Goal: Communication & Community: Answer question/provide support

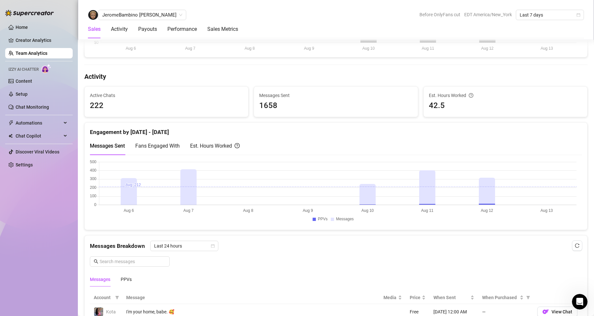
scroll to position [292, 0]
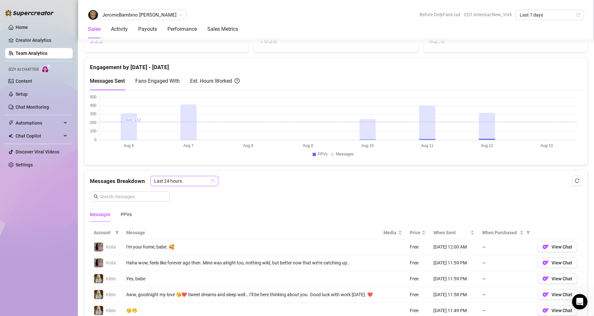
click at [214, 181] on div "Last 24 hours" at bounding box center [184, 181] width 68 height 10
click at [185, 205] on div "Last Week" at bounding box center [184, 204] width 58 height 7
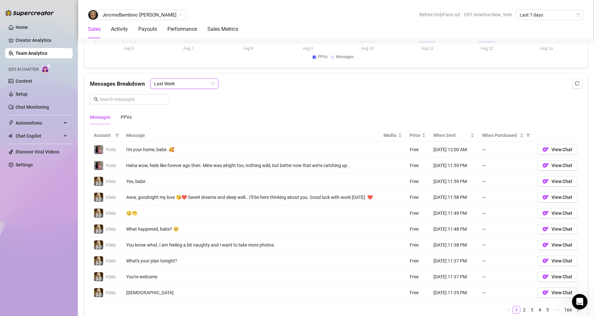
scroll to position [454, 0]
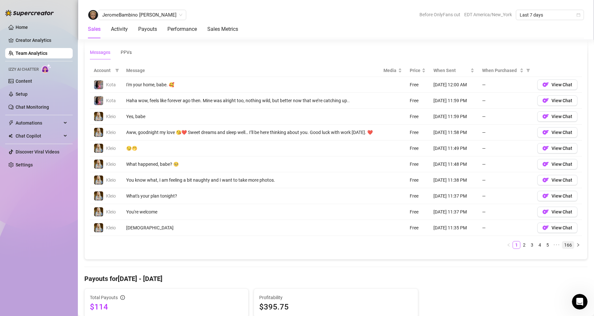
click at [414, 214] on link "166" at bounding box center [568, 244] width 12 height 7
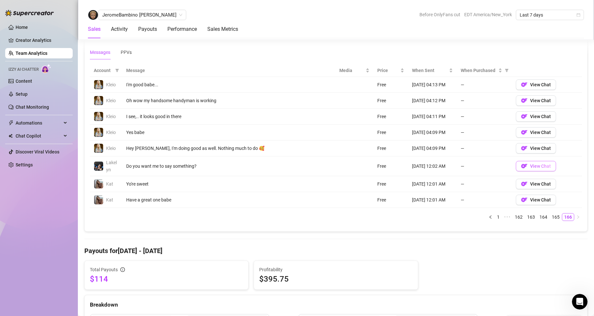
click at [414, 166] on img "button" at bounding box center [524, 166] width 6 height 6
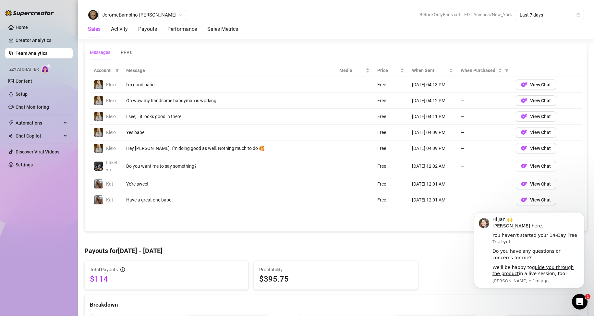
scroll to position [389, 0]
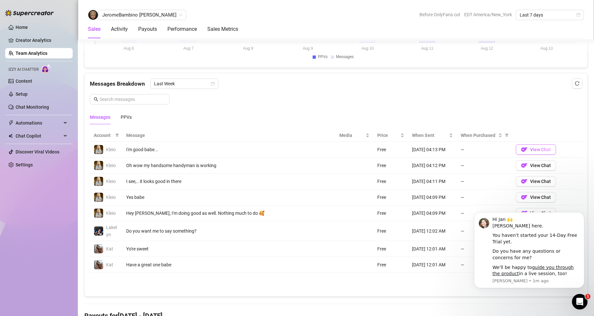
click at [414, 153] on button "View Chat" at bounding box center [536, 149] width 40 height 10
click at [414, 214] on icon "Dismiss notification" at bounding box center [583, 214] width 4 height 4
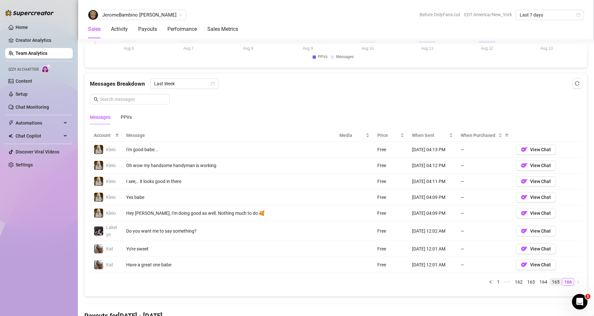
click at [414, 214] on link "165" at bounding box center [556, 281] width 12 height 7
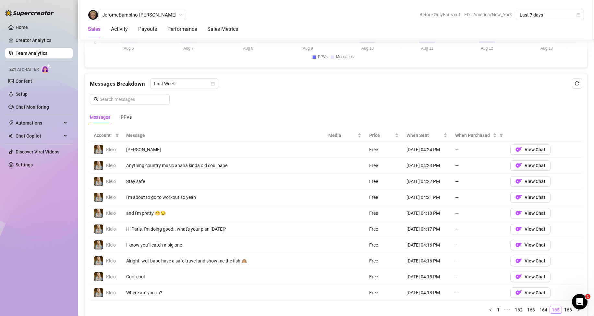
scroll to position [454, 0]
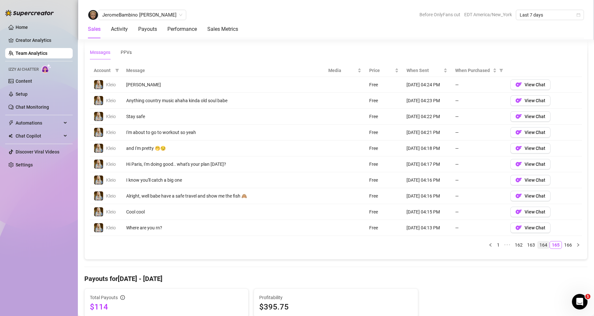
click at [414, 214] on link "164" at bounding box center [544, 244] width 12 height 7
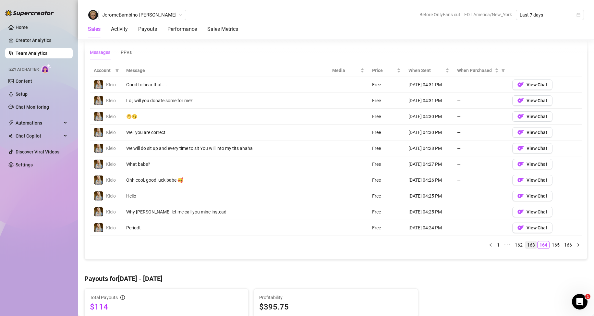
click at [414, 214] on link "163" at bounding box center [531, 244] width 12 height 7
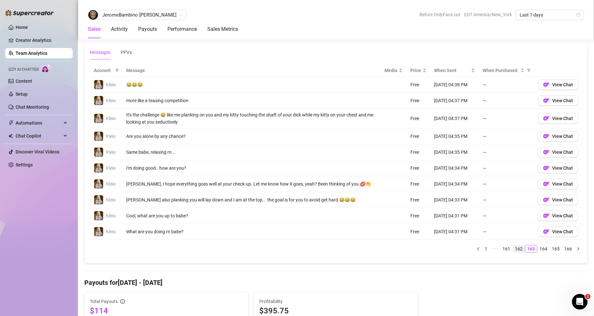
click at [414, 214] on link "162" at bounding box center [519, 248] width 12 height 7
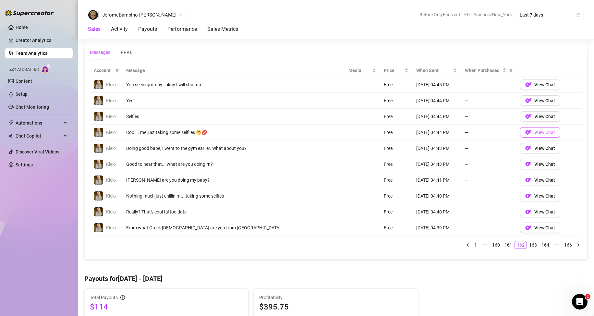
click at [414, 130] on img "button" at bounding box center [528, 132] width 6 height 6
click at [414, 214] on link "161" at bounding box center [508, 244] width 12 height 7
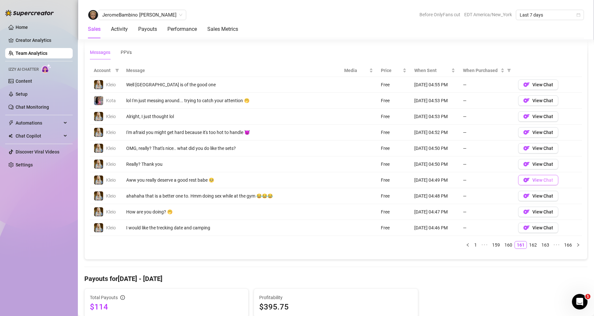
click at [414, 180] on span "View Chat" at bounding box center [542, 179] width 21 height 5
click at [414, 102] on span "View Chat" at bounding box center [542, 100] width 21 height 5
click at [414, 88] on button "View Chat" at bounding box center [538, 84] width 40 height 10
click at [414, 214] on link "160" at bounding box center [508, 244] width 12 height 7
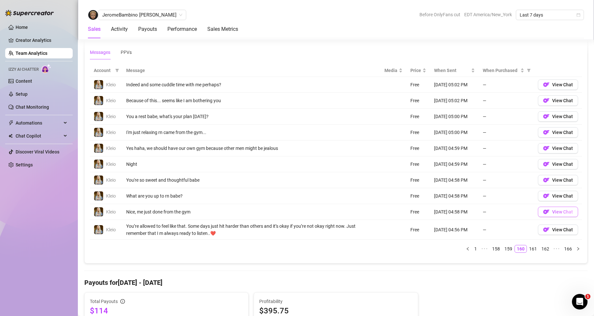
click at [414, 214] on button "View Chat" at bounding box center [558, 212] width 40 height 10
click at [414, 214] on link "159" at bounding box center [508, 248] width 12 height 7
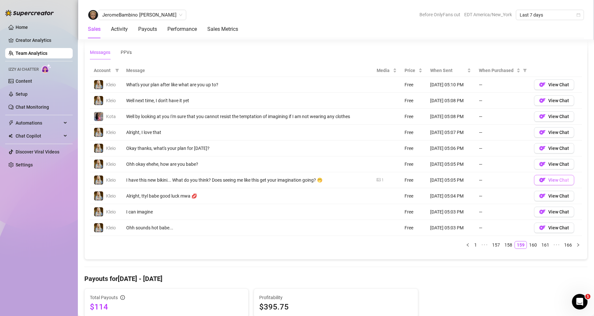
click at [414, 183] on span "View Chat" at bounding box center [558, 179] width 21 height 5
click at [414, 212] on img "button" at bounding box center [542, 212] width 6 height 6
click at [414, 212] on span "View Chat" at bounding box center [558, 211] width 21 height 5
click at [414, 214] on link "158" at bounding box center [508, 244] width 12 height 7
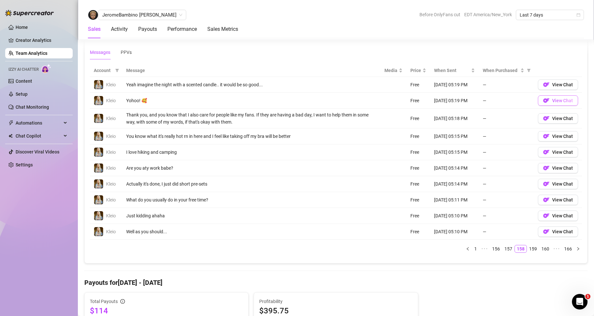
click at [414, 103] on img "button" at bounding box center [546, 100] width 6 height 6
click at [414, 214] on link "157" at bounding box center [508, 248] width 12 height 7
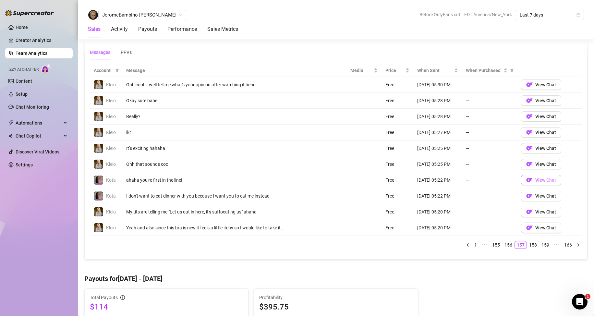
click at [414, 179] on img "button" at bounding box center [529, 180] width 6 height 6
click at [414, 214] on link "156" at bounding box center [508, 244] width 12 height 7
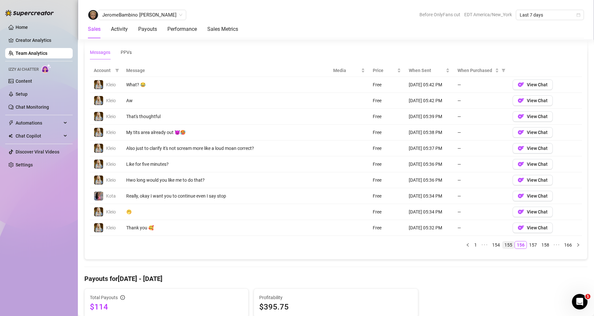
click at [414, 214] on link "155" at bounding box center [508, 244] width 12 height 7
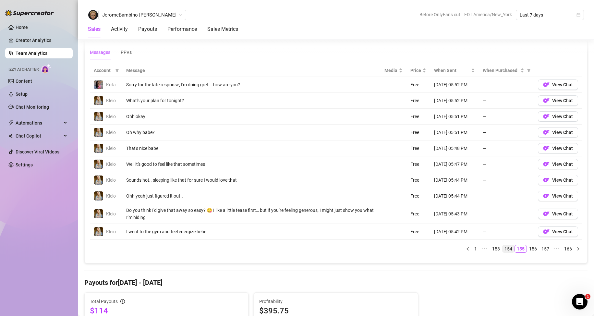
click at [414, 214] on link "154" at bounding box center [508, 248] width 12 height 7
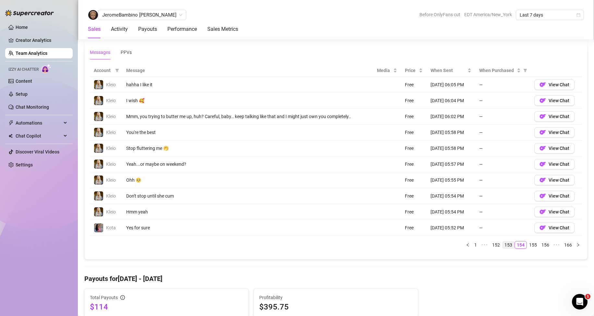
click at [414, 214] on link "153" at bounding box center [508, 244] width 12 height 7
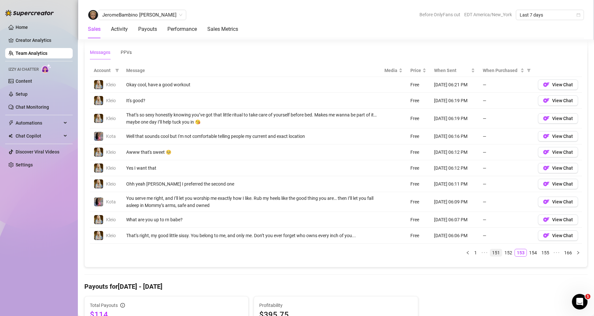
click at [414, 214] on link "151" at bounding box center [496, 252] width 12 height 7
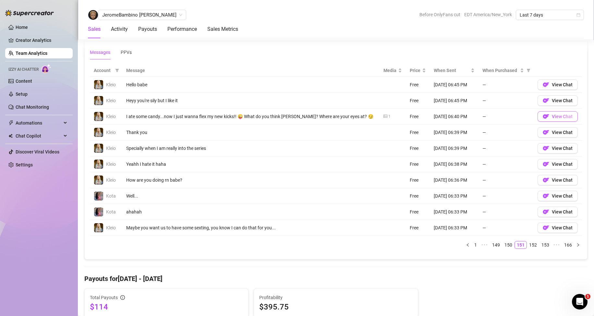
click at [414, 115] on button "View Chat" at bounding box center [558, 116] width 40 height 10
click at [414, 214] on link "150" at bounding box center [508, 244] width 12 height 7
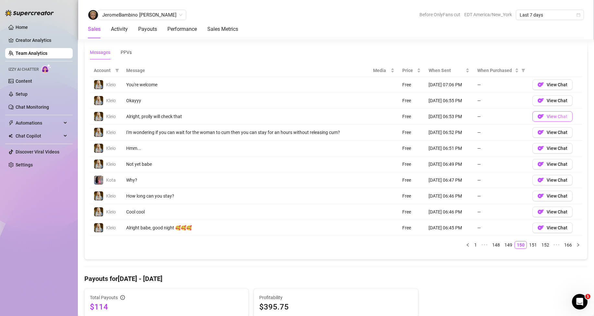
click at [414, 117] on span "View Chat" at bounding box center [557, 116] width 21 height 5
click at [414, 214] on link "149" at bounding box center [508, 244] width 12 height 7
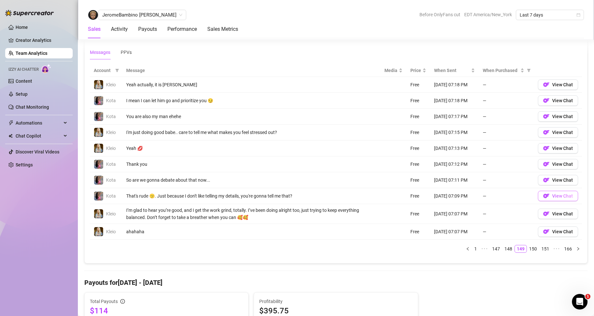
click at [414, 197] on span "View Chat" at bounding box center [562, 195] width 21 height 5
click at [414, 199] on span "View Chat" at bounding box center [562, 195] width 21 height 5
click at [414, 88] on button "View Chat" at bounding box center [558, 84] width 40 height 10
click at [414, 214] on link "148" at bounding box center [508, 248] width 12 height 7
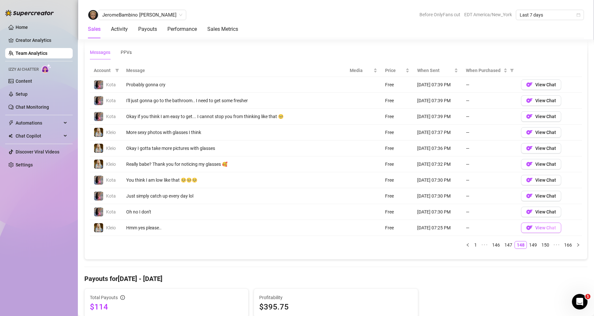
click at [414, 214] on span "View Chat" at bounding box center [545, 227] width 21 height 5
click at [414, 86] on button "View Chat" at bounding box center [541, 84] width 40 height 10
click at [414, 214] on link "147" at bounding box center [508, 244] width 12 height 7
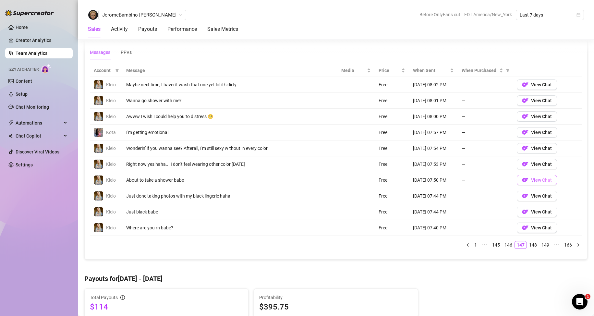
click at [414, 182] on span "View Chat" at bounding box center [541, 179] width 21 height 5
click at [414, 83] on span "View Chat" at bounding box center [541, 84] width 21 height 5
click at [414, 214] on link "146" at bounding box center [508, 244] width 12 height 7
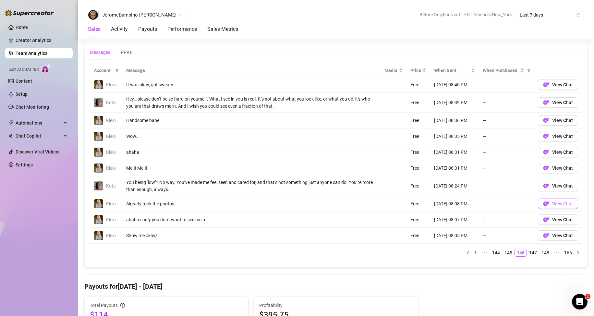
click at [414, 206] on span "View Chat" at bounding box center [562, 203] width 21 height 5
click at [414, 214] on link "145" at bounding box center [508, 252] width 12 height 7
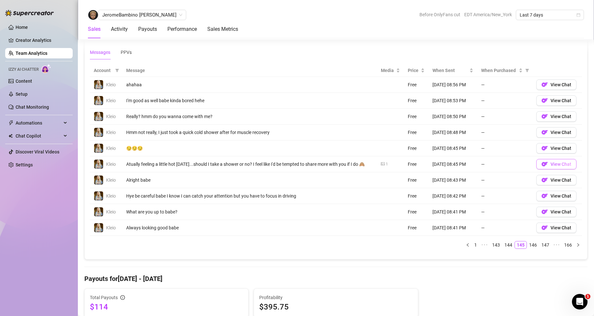
click at [414, 166] on span "View Chat" at bounding box center [560, 164] width 21 height 5
click at [414, 103] on button "View Chat" at bounding box center [556, 100] width 40 height 10
click at [414, 214] on link "144" at bounding box center [508, 244] width 12 height 7
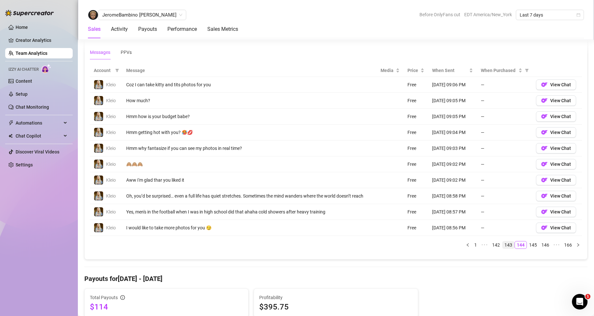
click at [414, 214] on link "143" at bounding box center [508, 244] width 12 height 7
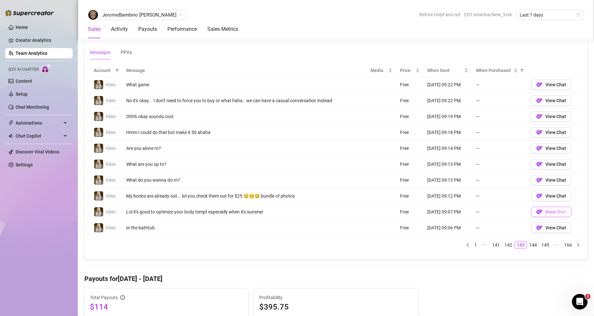
click at [414, 213] on img "button" at bounding box center [539, 212] width 6 height 6
click at [414, 214] on link "142" at bounding box center [508, 244] width 12 height 7
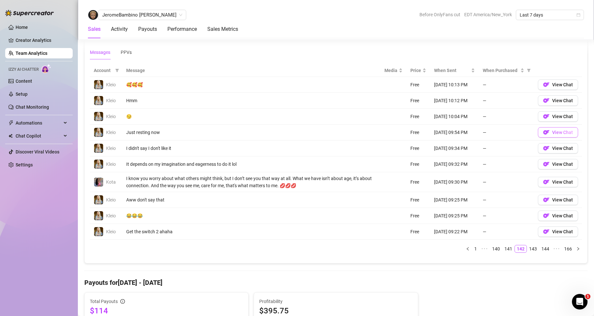
click at [414, 131] on span "View Chat" at bounding box center [562, 132] width 21 height 5
click at [414, 214] on link "141" at bounding box center [508, 248] width 12 height 7
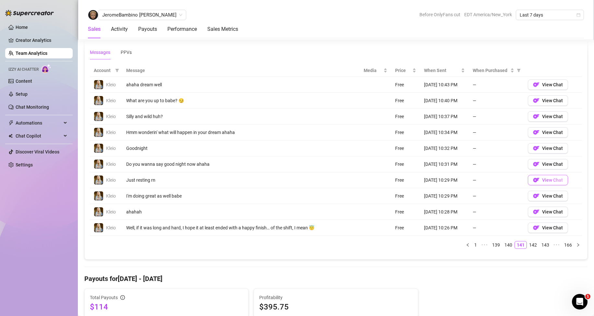
click at [414, 179] on img "button" at bounding box center [536, 180] width 6 height 6
click at [414, 214] on link "140" at bounding box center [508, 244] width 12 height 7
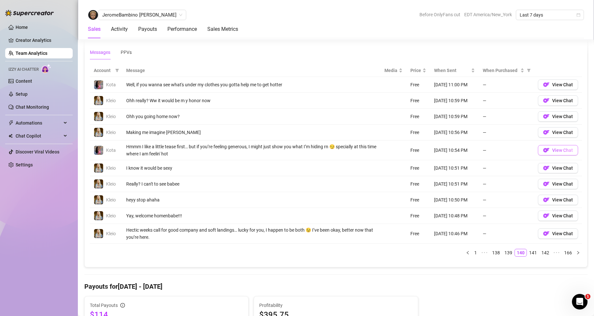
click at [414, 151] on span "View Chat" at bounding box center [562, 150] width 21 height 5
click at [414, 134] on span "View Chat" at bounding box center [562, 132] width 21 height 5
click at [414, 214] on link "139" at bounding box center [508, 252] width 12 height 7
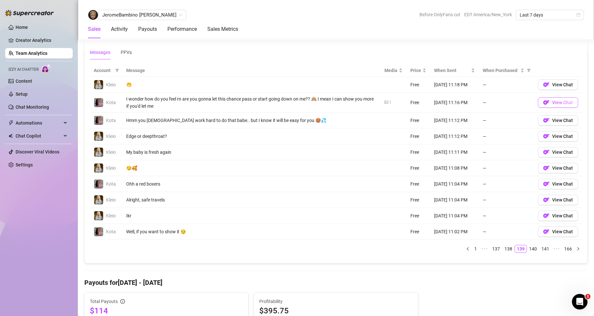
click at [414, 101] on img "button" at bounding box center [546, 102] width 6 height 6
click at [414, 87] on span "View Chat" at bounding box center [562, 84] width 21 height 5
click at [414, 214] on link "138" at bounding box center [508, 248] width 12 height 7
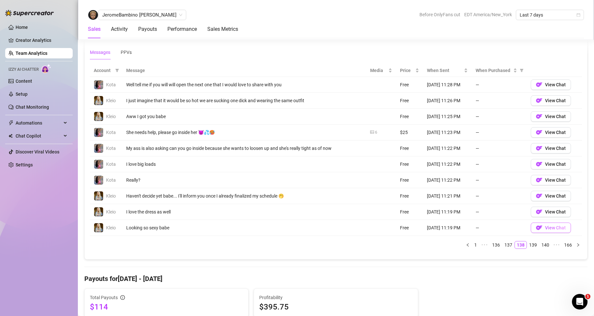
click at [414, 214] on span "View Chat" at bounding box center [555, 227] width 21 height 5
click at [414, 134] on span "View Chat" at bounding box center [555, 132] width 21 height 5
click at [414, 214] on link "137" at bounding box center [508, 244] width 12 height 7
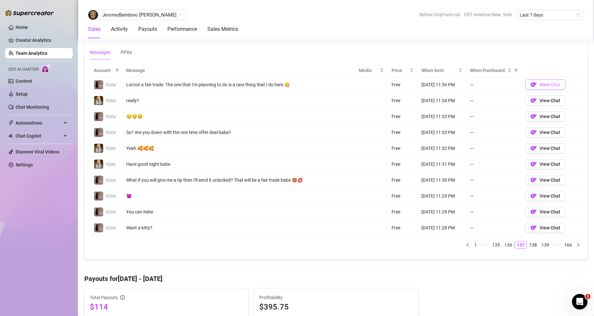
click at [414, 85] on span "View Chat" at bounding box center [549, 84] width 21 height 5
click at [414, 184] on button "View Chat" at bounding box center [545, 180] width 40 height 10
click at [414, 214] on link "136" at bounding box center [508, 244] width 12 height 7
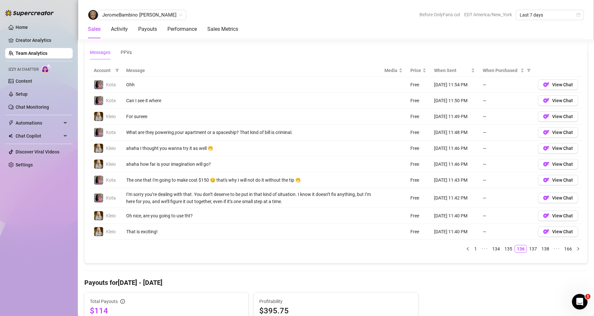
click at [414, 78] on td "View Chat" at bounding box center [558, 85] width 48 height 16
click at [414, 84] on span "View Chat" at bounding box center [562, 84] width 21 height 5
click at [414, 214] on link "134" at bounding box center [496, 248] width 12 height 7
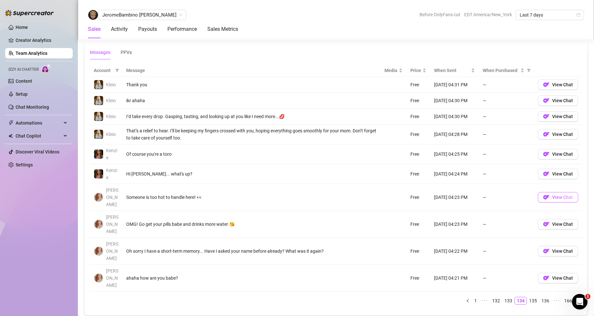
click at [414, 195] on span "View Chat" at bounding box center [562, 197] width 21 height 5
click at [414, 172] on span "View Chat" at bounding box center [562, 173] width 21 height 5
click at [414, 89] on button "View Chat" at bounding box center [558, 84] width 40 height 10
click at [414, 214] on link "133" at bounding box center [508, 300] width 12 height 7
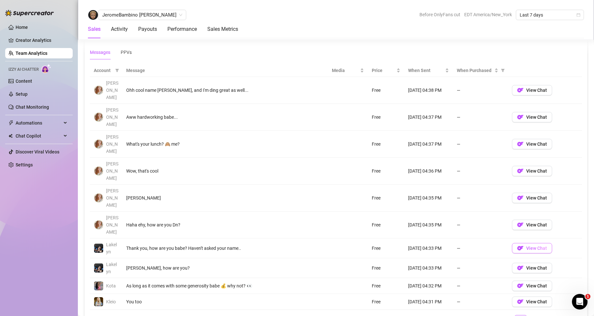
click at [414, 214] on button "View Chat" at bounding box center [532, 248] width 40 height 10
click at [414, 214] on span "View Chat" at bounding box center [536, 224] width 21 height 5
click at [414, 88] on span "View Chat" at bounding box center [536, 90] width 21 height 5
click at [414, 214] on span "View Chat" at bounding box center [536, 267] width 21 height 5
click at [414, 214] on link "132" at bounding box center [508, 318] width 12 height 7
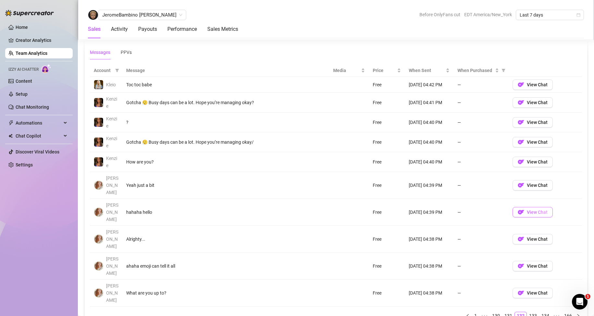
click at [414, 210] on span "View Chat" at bounding box center [537, 212] width 21 height 5
click at [414, 103] on span "View Chat" at bounding box center [537, 102] width 21 height 5
click at [414, 214] on link "131" at bounding box center [508, 315] width 12 height 7
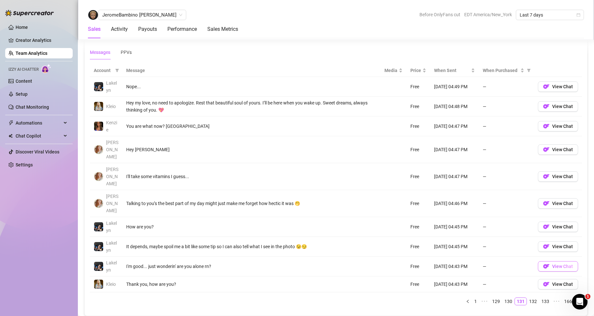
click at [414, 214] on img "button" at bounding box center [546, 266] width 6 height 6
click at [123, 52] on div "PPVs" at bounding box center [126, 52] width 11 height 7
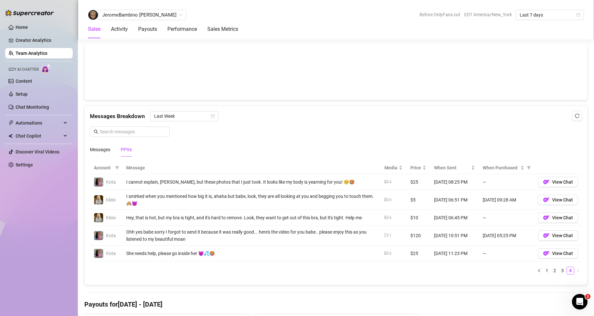
scroll to position [389, 0]
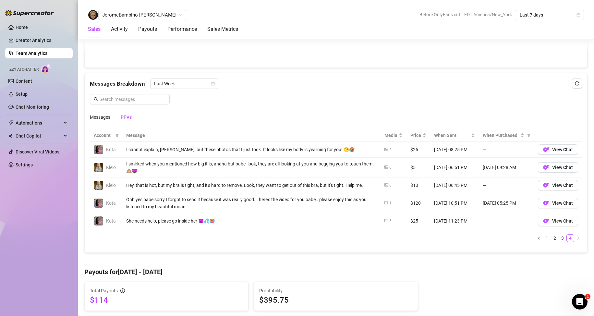
click at [18, 54] on link "Team Analytics" at bounding box center [32, 53] width 32 height 5
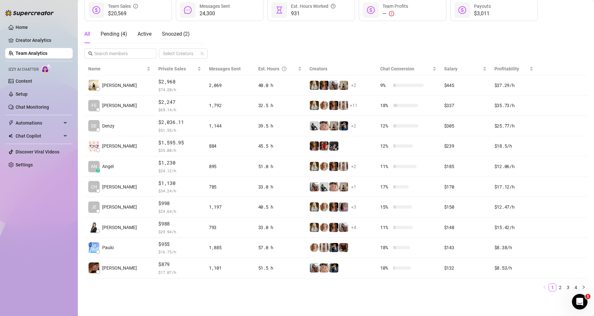
scroll to position [92, 0]
click at [414, 214] on link "2" at bounding box center [560, 287] width 7 height 7
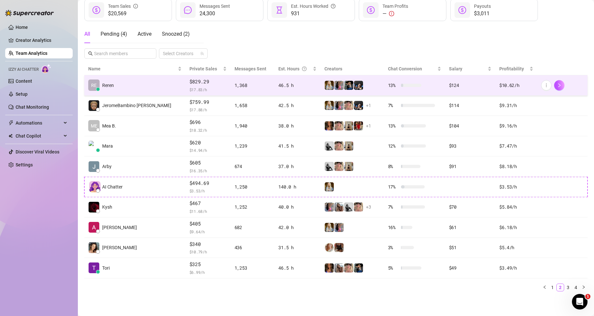
click at [121, 87] on td "RE Reren" at bounding box center [134, 85] width 101 height 20
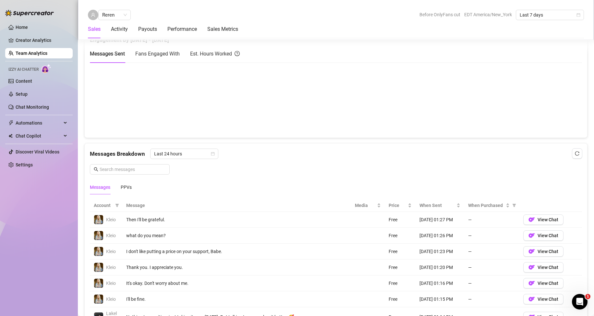
scroll to position [417, 0]
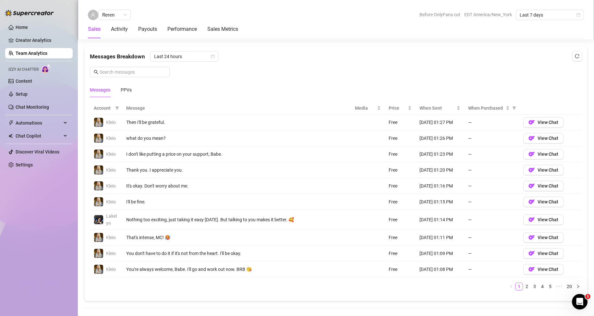
click at [133, 109] on th "Message" at bounding box center [236, 108] width 229 height 13
click at [176, 60] on span "Last 24 hours" at bounding box center [184, 57] width 60 height 10
click at [182, 78] on div "Last Week" at bounding box center [184, 79] width 58 height 7
click at [414, 214] on link "139" at bounding box center [568, 286] width 12 height 7
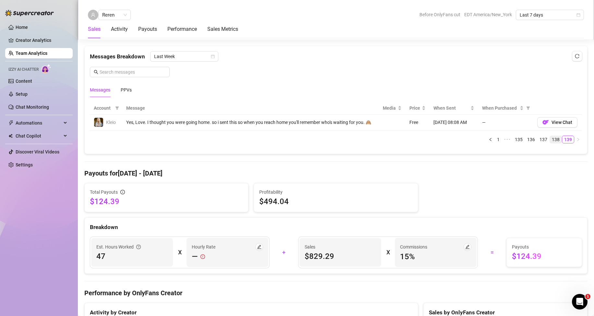
click at [414, 143] on link "138" at bounding box center [556, 139] width 12 height 7
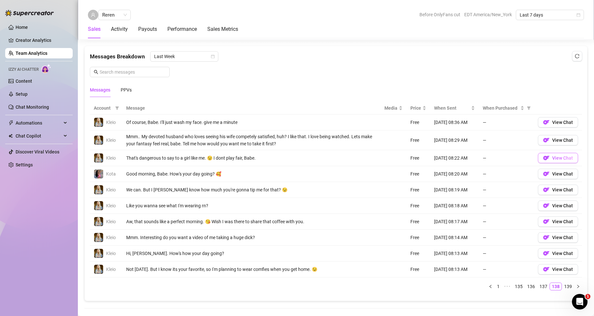
click at [414, 160] on span "View Chat" at bounding box center [562, 157] width 21 height 5
click at [414, 214] on link "137" at bounding box center [544, 286] width 12 height 7
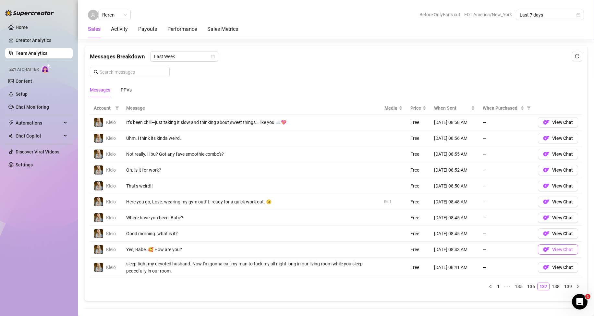
click at [414, 214] on span "View Chat" at bounding box center [562, 249] width 21 height 5
click at [414, 204] on span "View Chat" at bounding box center [562, 201] width 21 height 5
click at [414, 124] on span "View Chat" at bounding box center [562, 122] width 21 height 5
click at [414, 214] on link "136" at bounding box center [531, 286] width 12 height 7
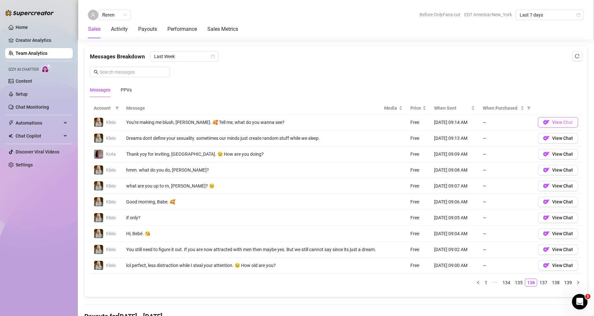
click at [414, 123] on button "View Chat" at bounding box center [558, 122] width 40 height 10
click at [414, 214] on link "135" at bounding box center [519, 282] width 12 height 7
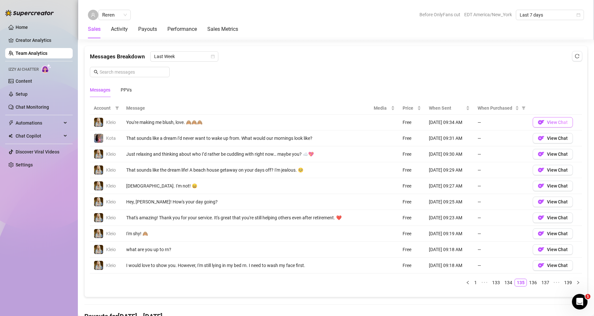
click at [414, 124] on button "View Chat" at bounding box center [553, 122] width 40 height 10
click at [414, 214] on span "View Chat" at bounding box center [557, 233] width 21 height 5
click at [414, 214] on link "134" at bounding box center [508, 282] width 12 height 7
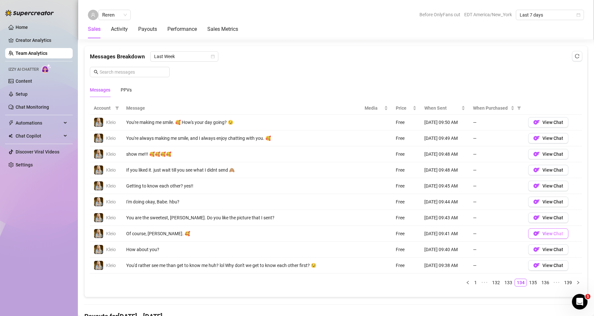
click at [414, 214] on img "button" at bounding box center [536, 233] width 6 height 6
click at [414, 121] on button "View Chat" at bounding box center [548, 122] width 40 height 10
click at [414, 214] on link "133" at bounding box center [508, 282] width 12 height 7
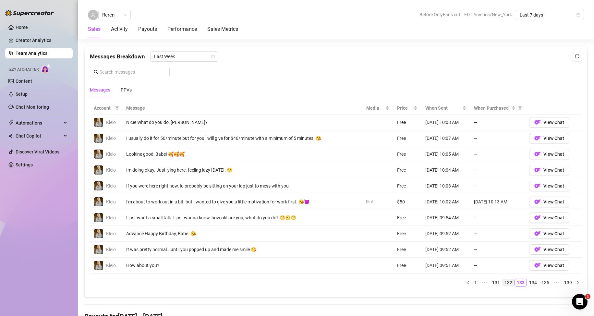
click at [414, 214] on link "132" at bounding box center [508, 282] width 12 height 7
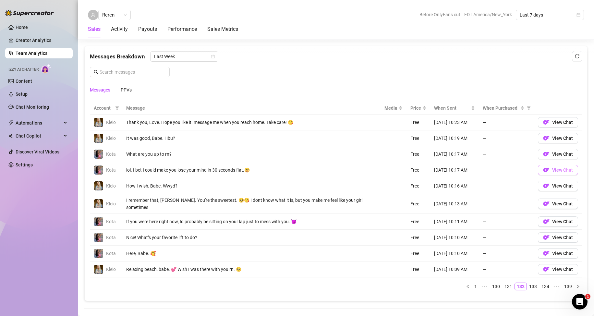
click at [414, 171] on img "button" at bounding box center [546, 170] width 6 height 6
click at [23, 18] on div at bounding box center [29, 9] width 49 height 19
click at [414, 138] on img "button" at bounding box center [546, 138] width 6 height 6
click at [414, 214] on link "131" at bounding box center [508, 286] width 12 height 7
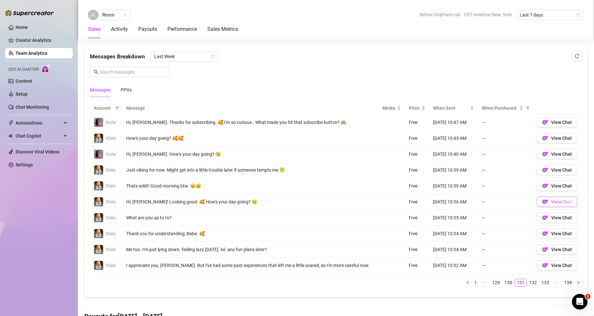
click at [414, 201] on span "View Chat" at bounding box center [561, 201] width 21 height 5
click at [414, 124] on span "View Chat" at bounding box center [561, 122] width 21 height 5
click at [414, 214] on link "130" at bounding box center [508, 282] width 12 height 7
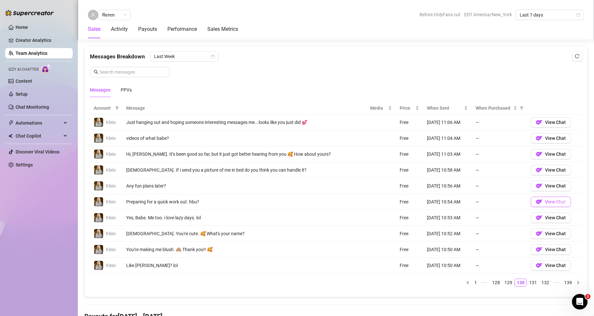
click at [414, 204] on button "View Chat" at bounding box center [551, 202] width 40 height 10
click at [414, 214] on link "129" at bounding box center [508, 282] width 12 height 7
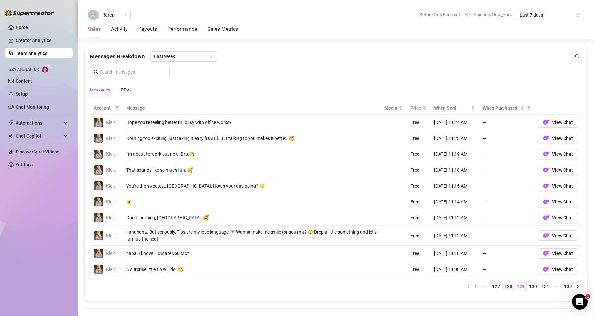
click at [414, 214] on link "128" at bounding box center [508, 286] width 12 height 7
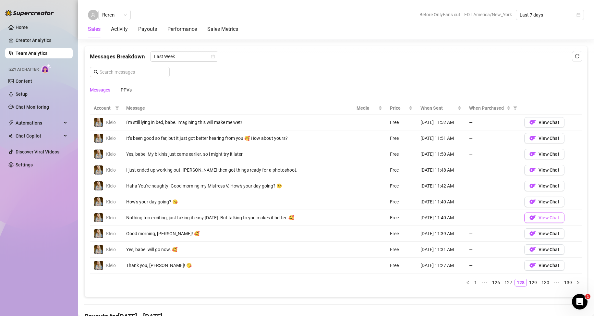
click at [414, 214] on span "View Chat" at bounding box center [548, 217] width 21 height 5
click at [414, 123] on img "button" at bounding box center [532, 122] width 6 height 6
click at [414, 214] on link "127" at bounding box center [508, 282] width 12 height 7
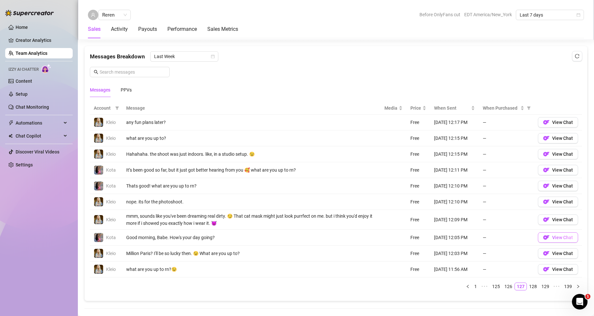
click at [414, 214] on button "View Chat" at bounding box center [558, 237] width 40 height 10
click at [414, 154] on span "View Chat" at bounding box center [562, 153] width 21 height 5
click at [414, 214] on link "126" at bounding box center [508, 286] width 12 height 7
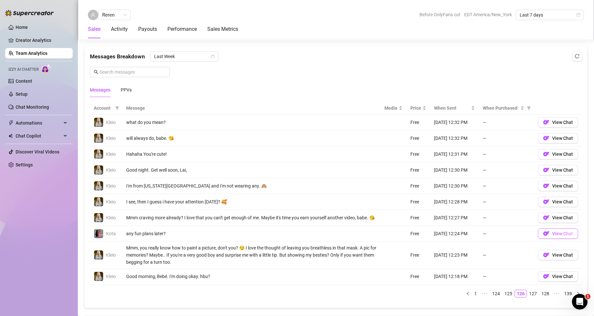
click at [414, 214] on span "View Chat" at bounding box center [562, 233] width 21 height 5
click at [414, 214] on link "125" at bounding box center [508, 293] width 12 height 7
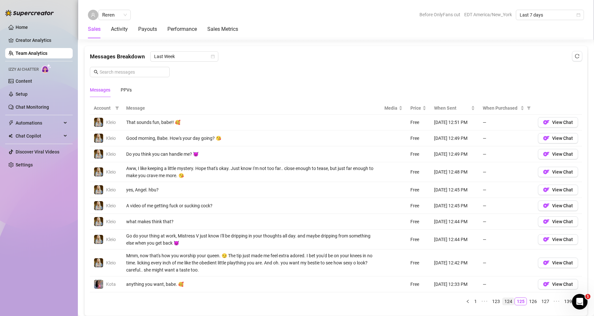
click at [414, 214] on link "124" at bounding box center [508, 301] width 12 height 7
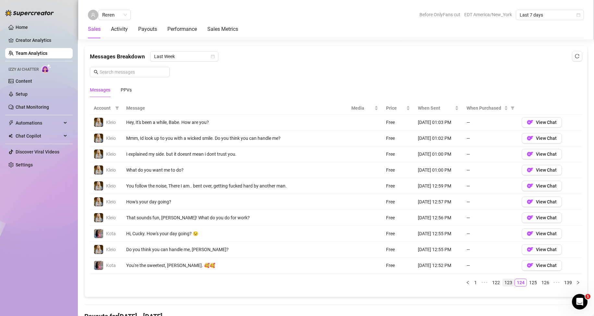
click at [414, 214] on link "123" at bounding box center [508, 282] width 12 height 7
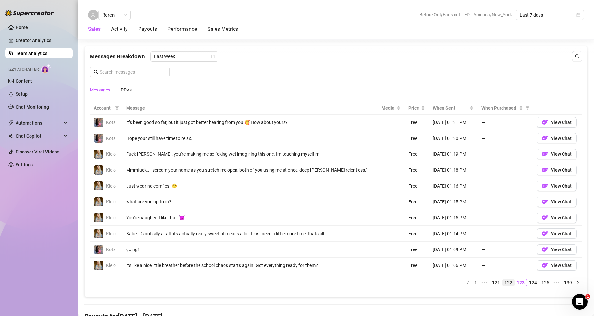
click at [414, 214] on link "122" at bounding box center [508, 282] width 12 height 7
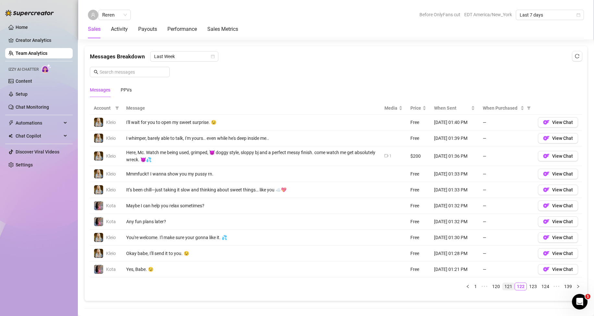
click at [414, 214] on link "121" at bounding box center [508, 286] width 12 height 7
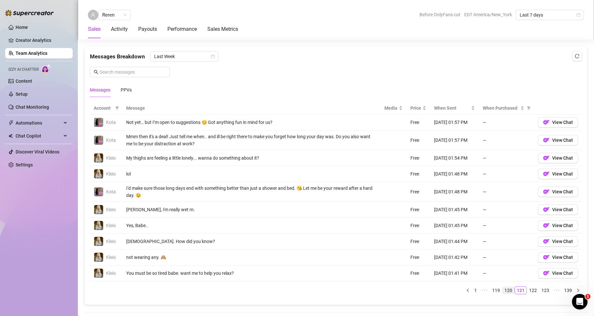
click at [414, 214] on link "120" at bounding box center [508, 290] width 12 height 7
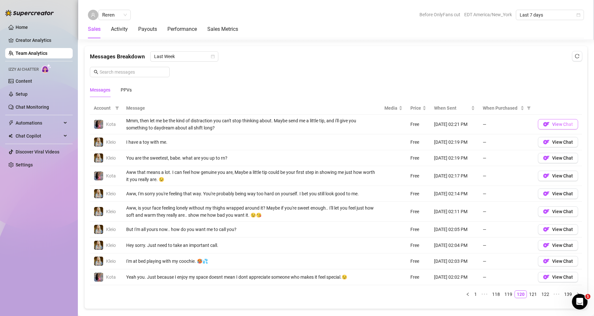
click at [414, 127] on button "View Chat" at bounding box center [558, 124] width 40 height 10
click at [414, 214] on link "119" at bounding box center [508, 294] width 12 height 7
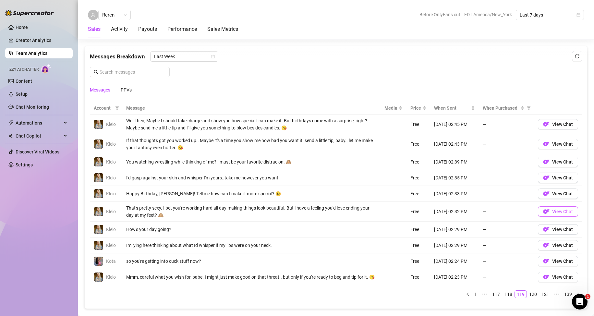
click at [414, 212] on span "View Chat" at bounding box center [562, 211] width 21 height 5
click at [414, 214] on link "118" at bounding box center [508, 294] width 12 height 7
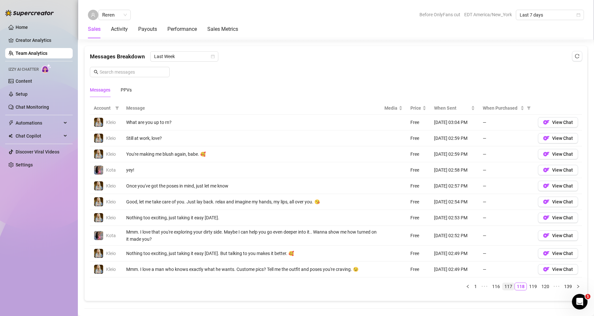
click at [414, 214] on link "117" at bounding box center [508, 286] width 12 height 7
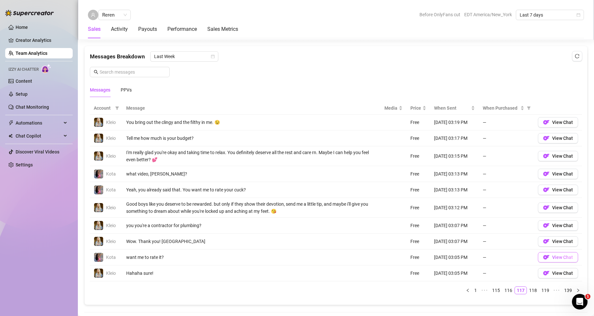
click at [414, 214] on span "View Chat" at bounding box center [562, 257] width 21 height 5
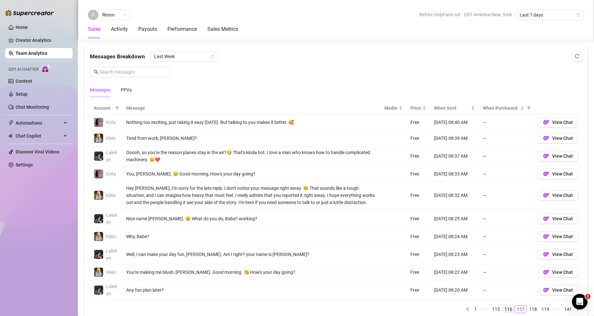
click at [414, 214] on link "116" at bounding box center [508, 309] width 12 height 7
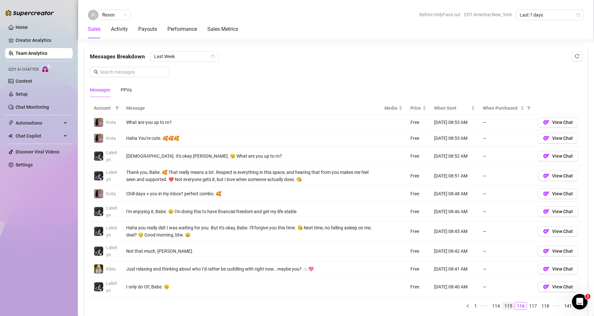
click at [414, 214] on link "115" at bounding box center [508, 305] width 12 height 7
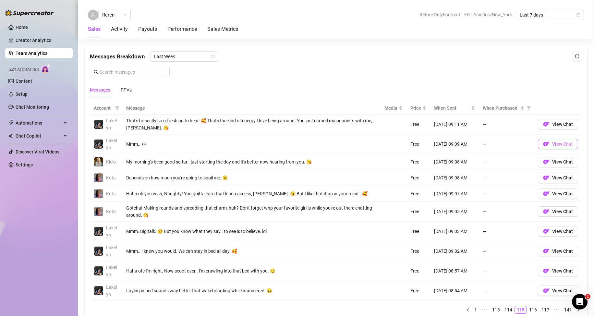
click at [414, 148] on button "View Chat" at bounding box center [558, 144] width 40 height 10
click at [414, 124] on img "button" at bounding box center [546, 124] width 6 height 6
click at [414, 214] on span "View Chat" at bounding box center [562, 211] width 21 height 5
click at [414, 214] on link "114" at bounding box center [508, 309] width 12 height 7
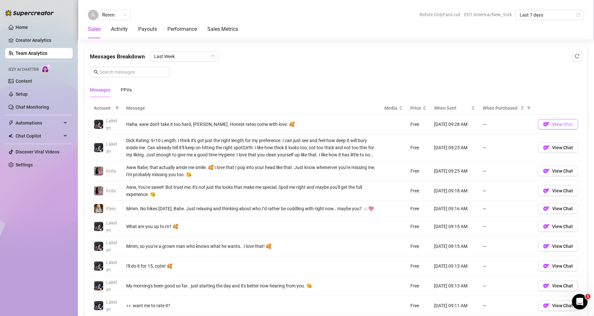
click at [414, 123] on span "View Chat" at bounding box center [562, 124] width 21 height 5
click at [414, 173] on span "View Chat" at bounding box center [562, 170] width 21 height 5
click at [414, 214] on span "View Chat" at bounding box center [562, 226] width 21 height 5
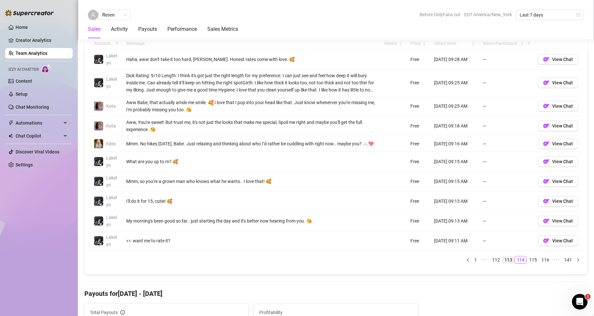
click at [414, 214] on link "113" at bounding box center [508, 259] width 12 height 7
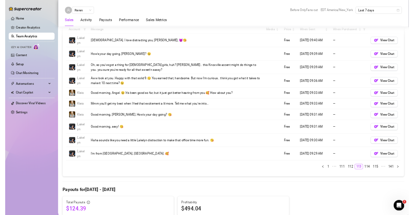
scroll to position [449, 0]
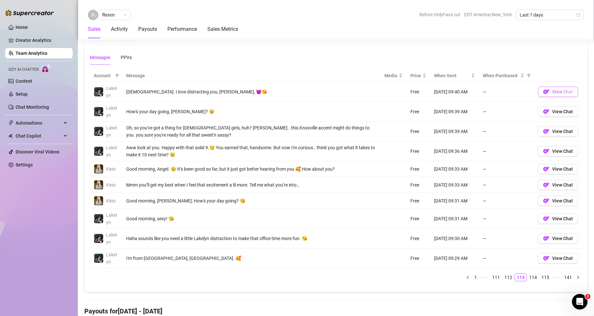
click at [414, 95] on button "View Chat" at bounding box center [558, 92] width 40 height 10
click at [414, 112] on span "View Chat" at bounding box center [562, 111] width 21 height 5
click at [414, 188] on button "View Chat" at bounding box center [558, 185] width 40 height 10
click at [414, 214] on link "112" at bounding box center [508, 277] width 12 height 7
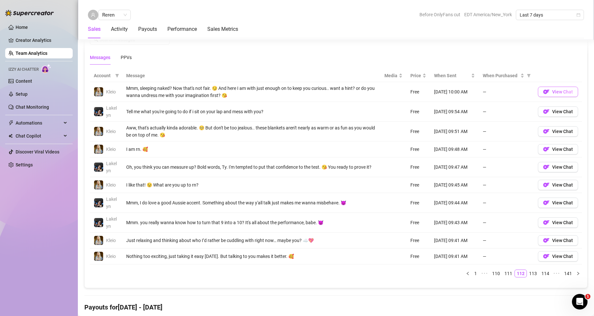
click at [414, 91] on button "View Chat" at bounding box center [558, 92] width 40 height 10
click at [414, 214] on link "111" at bounding box center [508, 273] width 12 height 7
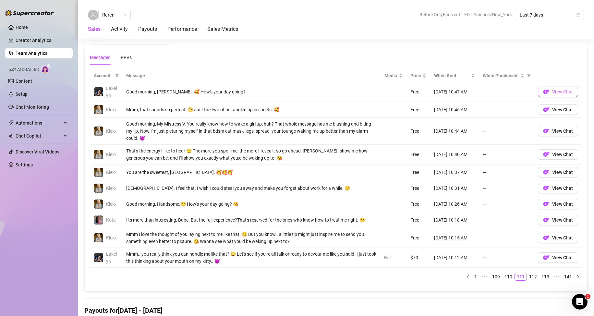
click at [414, 91] on span "View Chat" at bounding box center [562, 91] width 21 height 5
click at [414, 130] on span "View Chat" at bounding box center [562, 130] width 21 height 5
click at [414, 214] on link "110" at bounding box center [508, 276] width 12 height 7
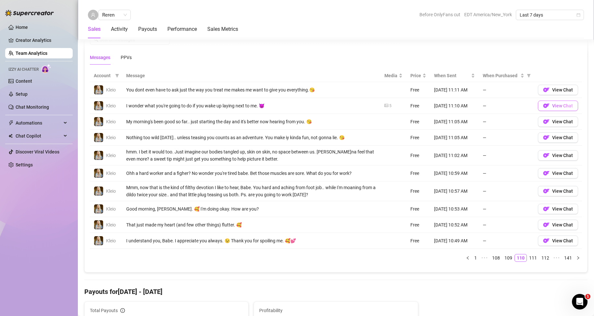
click at [414, 106] on span "View Chat" at bounding box center [562, 105] width 21 height 5
click at [414, 107] on img "button" at bounding box center [546, 106] width 6 height 6
click at [414, 214] on link "109" at bounding box center [508, 257] width 12 height 7
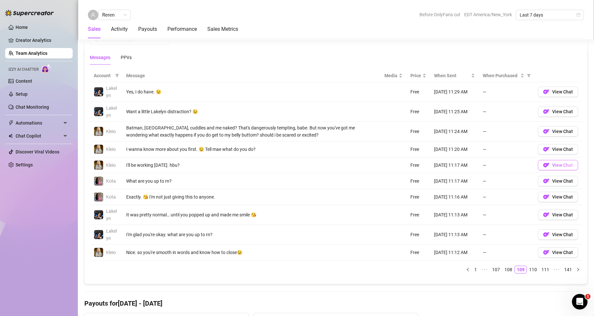
click at [414, 164] on span "View Chat" at bounding box center [562, 165] width 21 height 5
click at [414, 92] on span "View Chat" at bounding box center [562, 91] width 21 height 5
click at [414, 195] on span "View Chat" at bounding box center [562, 196] width 21 height 5
click at [414, 214] on link "108" at bounding box center [508, 269] width 12 height 7
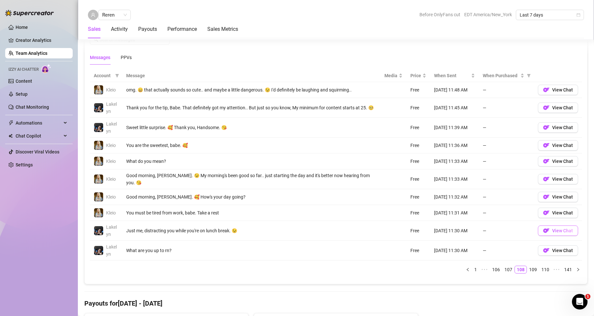
click at [414, 214] on span "View Chat" at bounding box center [562, 230] width 21 height 5
click at [414, 214] on link "107" at bounding box center [508, 269] width 12 height 7
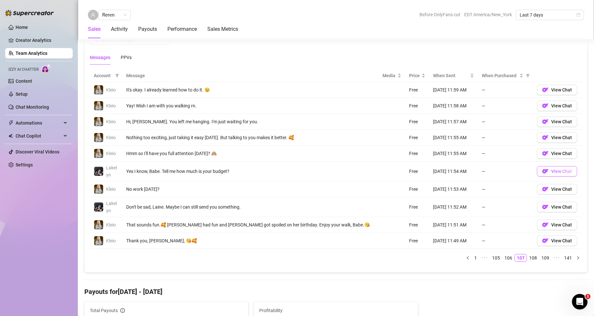
click at [414, 174] on span "View Chat" at bounding box center [561, 171] width 21 height 5
click at [414, 214] on link "106" at bounding box center [508, 257] width 12 height 7
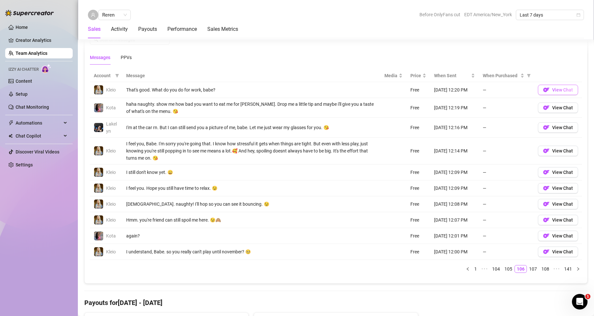
click at [414, 88] on span "View Chat" at bounding box center [562, 89] width 21 height 5
click at [414, 190] on span "View Chat" at bounding box center [562, 188] width 21 height 5
click at [414, 214] on link "105" at bounding box center [508, 268] width 12 height 7
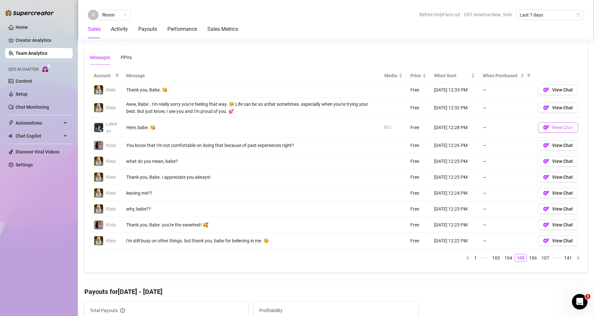
click at [414, 128] on span "View Chat" at bounding box center [562, 127] width 21 height 5
click at [414, 192] on span "View Chat" at bounding box center [562, 192] width 21 height 5
click at [414, 214] on link "104" at bounding box center [508, 257] width 12 height 7
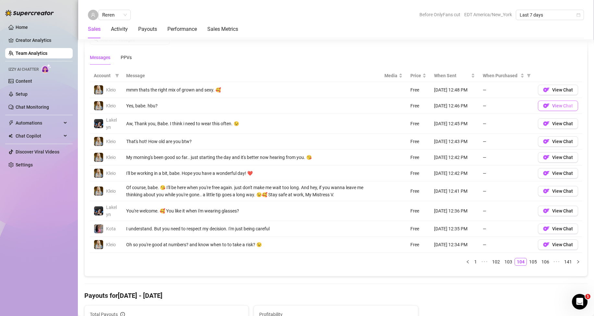
click at [414, 108] on span "View Chat" at bounding box center [562, 105] width 21 height 5
click at [414, 214] on link "103" at bounding box center [508, 261] width 12 height 7
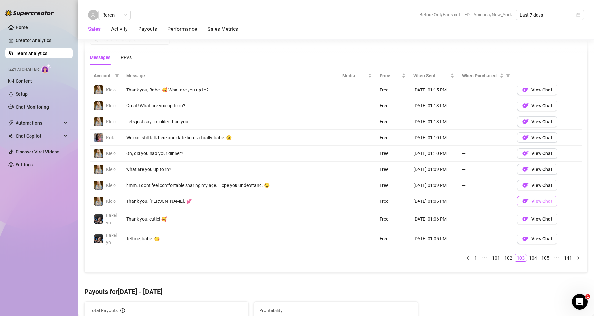
click at [414, 200] on span "View Chat" at bounding box center [541, 201] width 21 height 5
click at [414, 90] on img "button" at bounding box center [525, 90] width 6 height 6
click at [414, 214] on link "102" at bounding box center [508, 257] width 12 height 7
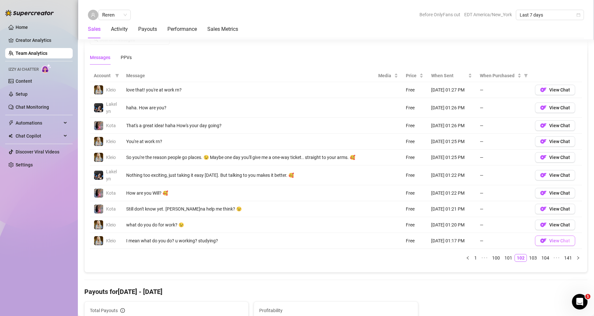
click at [414, 214] on span "View Chat" at bounding box center [559, 240] width 21 height 5
click at [414, 214] on img "button" at bounding box center [543, 225] width 6 height 6
click at [414, 92] on span "View Chat" at bounding box center [559, 89] width 21 height 5
click at [414, 214] on link "101" at bounding box center [508, 257] width 12 height 7
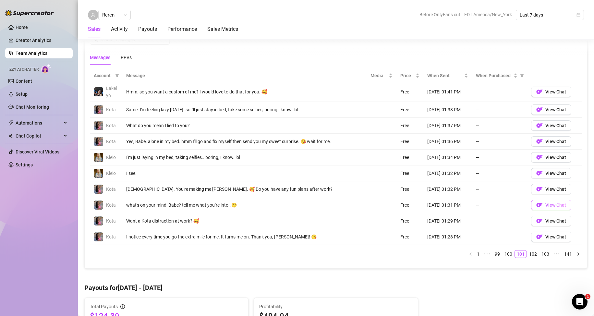
click at [414, 205] on span "View Chat" at bounding box center [555, 204] width 21 height 5
click at [414, 214] on link "100" at bounding box center [508, 253] width 12 height 7
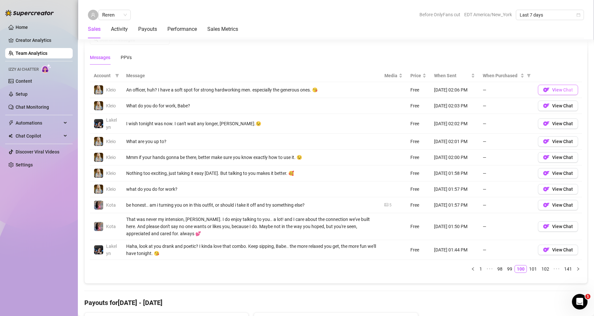
click at [414, 90] on span "View Chat" at bounding box center [562, 89] width 21 height 5
click at [414, 214] on link "99" at bounding box center [509, 268] width 9 height 7
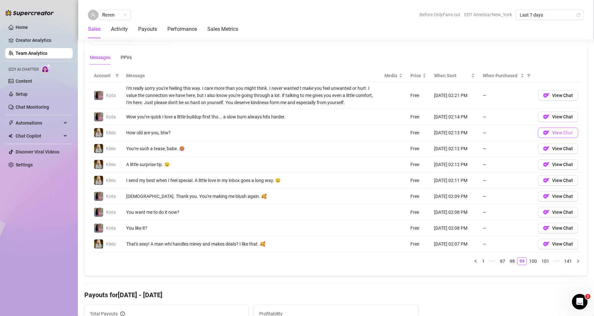
click at [414, 134] on span "View Chat" at bounding box center [562, 132] width 21 height 5
click at [414, 214] on link "98" at bounding box center [512, 261] width 9 height 7
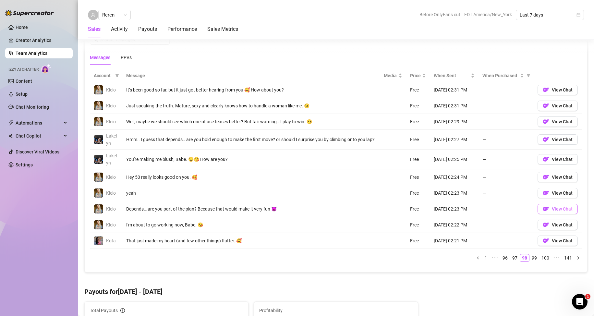
click at [414, 209] on span "View Chat" at bounding box center [562, 208] width 21 height 5
click at [414, 214] on link "97" at bounding box center [514, 257] width 9 height 7
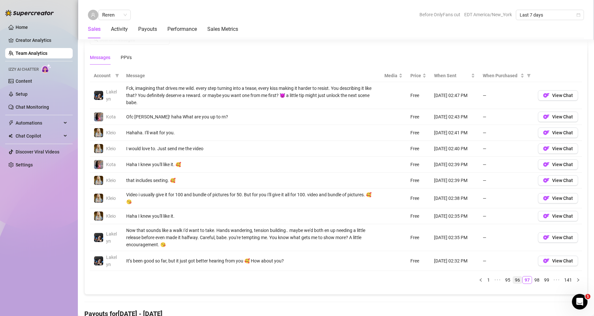
click at [414, 214] on link "96" at bounding box center [517, 279] width 9 height 7
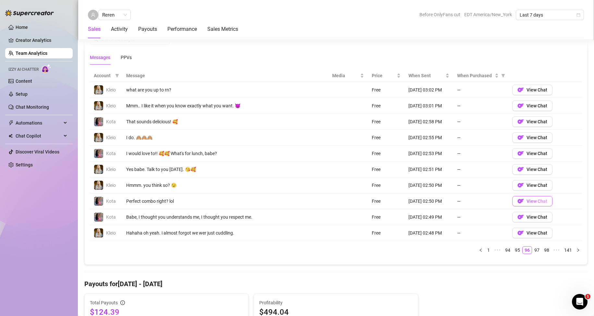
click at [414, 202] on button "View Chat" at bounding box center [532, 201] width 40 height 10
click at [414, 139] on img "button" at bounding box center [520, 137] width 6 height 6
click at [414, 214] on link "95" at bounding box center [517, 250] width 9 height 7
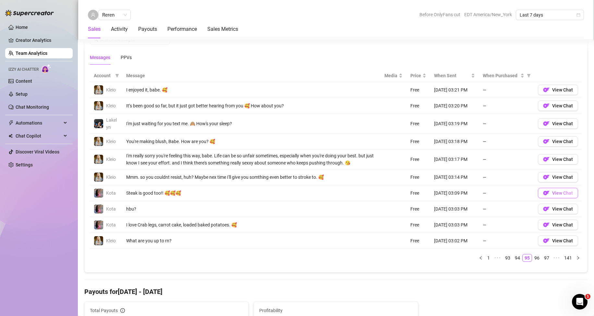
click at [414, 196] on span "View Chat" at bounding box center [562, 192] width 21 height 5
click at [414, 214] on link "94" at bounding box center [517, 257] width 9 height 7
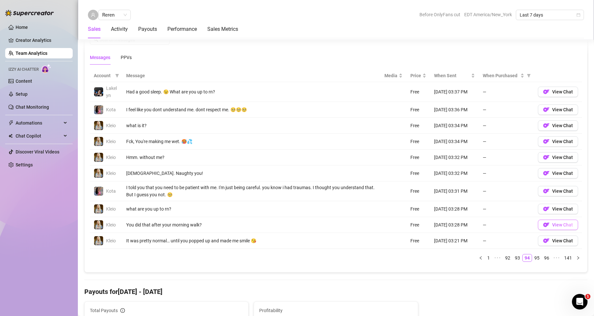
click at [414, 214] on span "View Chat" at bounding box center [562, 224] width 21 height 5
click at [414, 214] on link "93" at bounding box center [517, 257] width 9 height 7
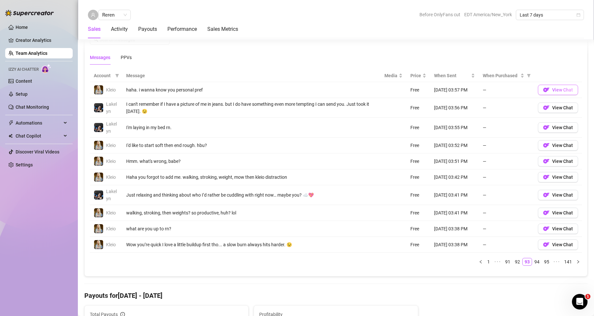
click at [414, 88] on button "View Chat" at bounding box center [558, 90] width 40 height 10
click at [414, 214] on link "92" at bounding box center [517, 261] width 9 height 7
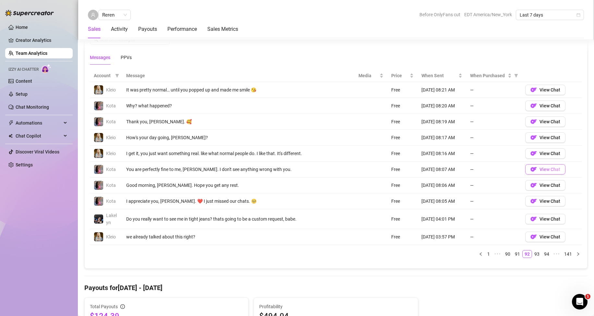
click at [414, 171] on span "View Chat" at bounding box center [549, 169] width 21 height 5
click at [414, 122] on img "button" at bounding box center [533, 121] width 6 height 6
click at [414, 138] on img "button" at bounding box center [533, 137] width 6 height 6
click at [414, 214] on link "91" at bounding box center [517, 253] width 9 height 7
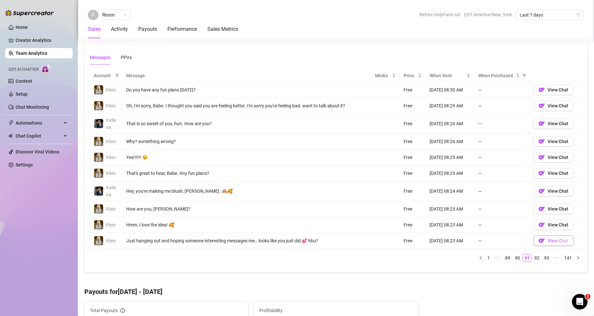
click at [414, 214] on span "View Chat" at bounding box center [558, 240] width 21 height 5
click at [414, 190] on span "View Chat" at bounding box center [558, 190] width 21 height 5
click at [414, 146] on button "View Chat" at bounding box center [553, 141] width 40 height 10
click at [414, 174] on span "View Chat" at bounding box center [558, 173] width 21 height 5
click at [414, 214] on link "90" at bounding box center [517, 257] width 9 height 7
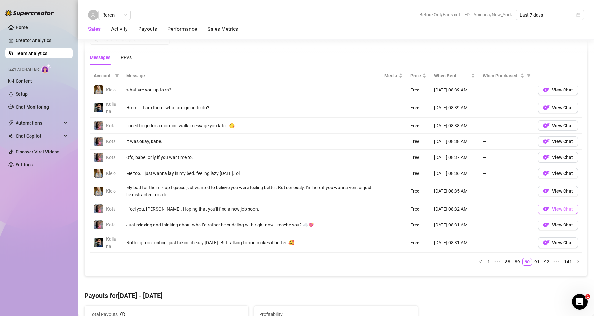
click at [414, 209] on button "View Chat" at bounding box center [558, 209] width 40 height 10
click at [414, 214] on link "89" at bounding box center [517, 261] width 9 height 7
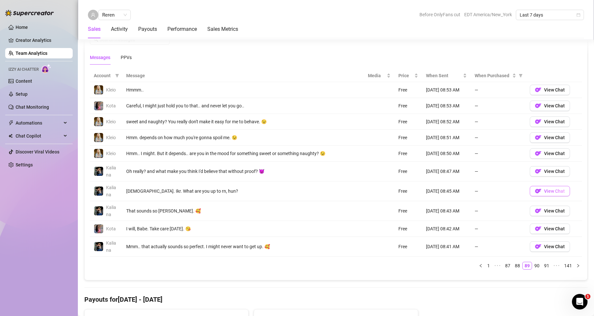
click at [414, 192] on span "View Chat" at bounding box center [554, 190] width 21 height 5
click at [414, 107] on span "View Chat" at bounding box center [554, 105] width 21 height 5
click at [414, 214] on link "88" at bounding box center [517, 265] width 9 height 7
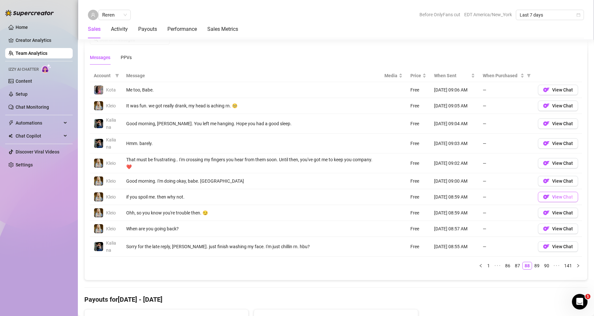
click at [414, 198] on span "View Chat" at bounding box center [562, 196] width 21 height 5
click at [414, 143] on span "View Chat" at bounding box center [562, 143] width 21 height 5
click at [414, 214] on link "87" at bounding box center [517, 265] width 9 height 7
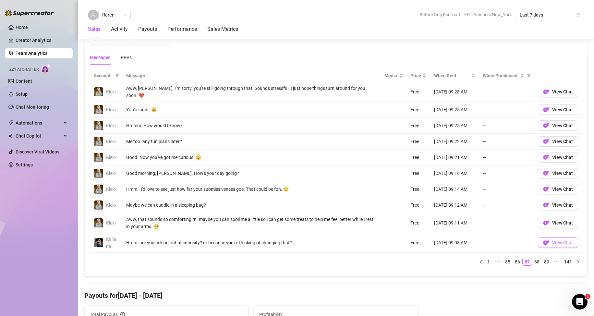
click at [414, 214] on button "View Chat" at bounding box center [558, 242] width 40 height 10
click at [414, 155] on span "View Chat" at bounding box center [562, 157] width 21 height 5
click at [414, 214] on link "86" at bounding box center [517, 261] width 9 height 7
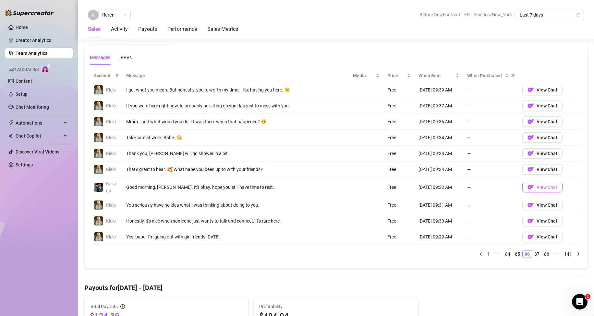
click at [414, 188] on span "View Chat" at bounding box center [547, 187] width 21 height 5
click at [414, 214] on button "View Chat" at bounding box center [542, 221] width 40 height 10
click at [414, 214] on link "85" at bounding box center [517, 253] width 9 height 7
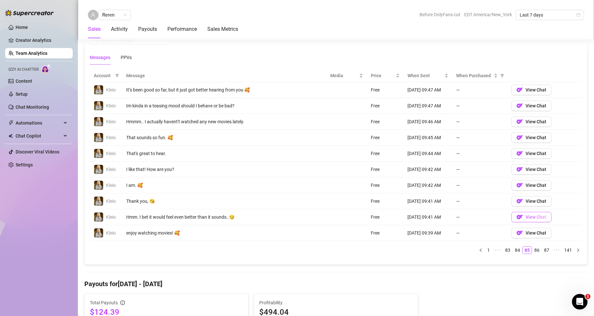
click at [414, 214] on span "View Chat" at bounding box center [536, 216] width 21 height 5
click at [414, 107] on span "View Chat" at bounding box center [536, 105] width 21 height 5
click at [414, 214] on link "84" at bounding box center [517, 250] width 9 height 7
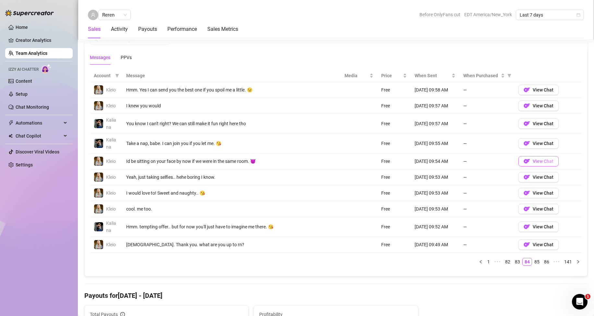
click at [414, 161] on button "View Chat" at bounding box center [538, 161] width 40 height 10
click at [414, 94] on button "View Chat" at bounding box center [538, 90] width 40 height 10
click at [414, 214] on link "83" at bounding box center [517, 261] width 9 height 7
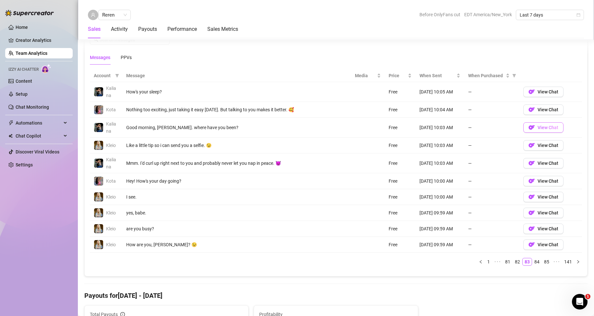
click at [414, 126] on button "View Chat" at bounding box center [543, 127] width 40 height 10
click at [414, 93] on span "View Chat" at bounding box center [548, 91] width 21 height 5
click at [414, 92] on span "View Chat" at bounding box center [548, 91] width 21 height 5
click at [414, 214] on button "View Chat" at bounding box center [543, 244] width 40 height 10
click at [414, 165] on span "View Chat" at bounding box center [548, 163] width 21 height 5
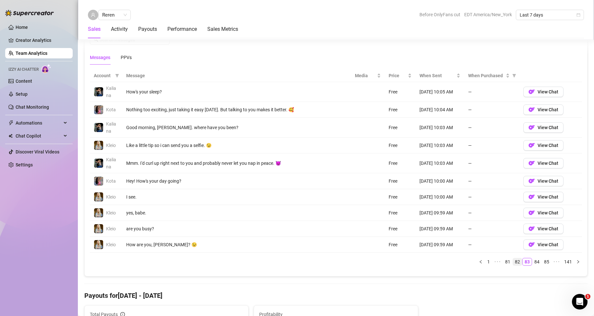
click at [414, 214] on link "82" at bounding box center [517, 261] width 9 height 7
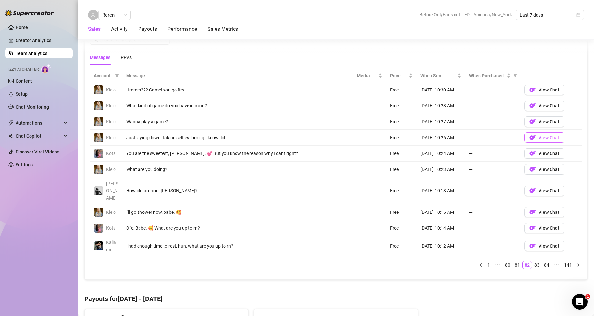
click at [414, 139] on span "View Chat" at bounding box center [548, 137] width 21 height 5
click at [414, 188] on span "View Chat" at bounding box center [548, 190] width 21 height 5
click at [414, 93] on button "View Chat" at bounding box center [544, 90] width 40 height 10
click at [414, 214] on link "81" at bounding box center [517, 264] width 9 height 7
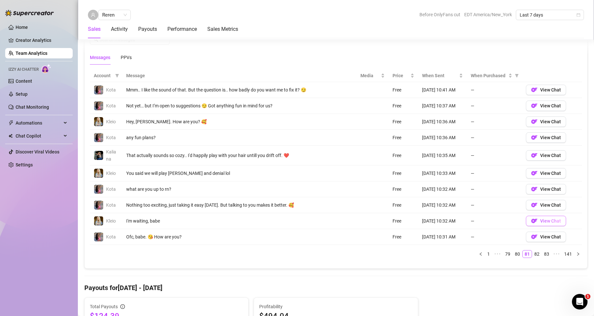
click at [414, 214] on button "View Chat" at bounding box center [546, 221] width 40 height 10
click at [414, 214] on link "79" at bounding box center [507, 253] width 9 height 7
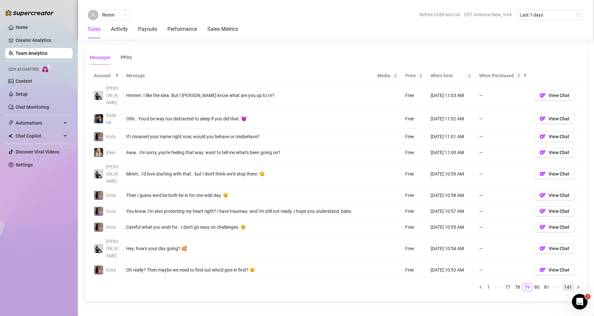
click at [414, 214] on link "141" at bounding box center [568, 287] width 12 height 7
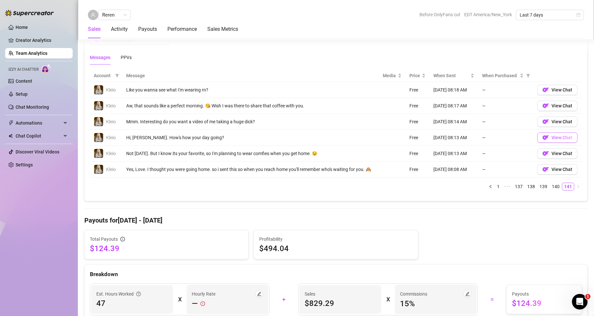
click at [414, 135] on span "View Chat" at bounding box center [561, 137] width 21 height 5
click at [414, 91] on span "View Chat" at bounding box center [561, 89] width 21 height 5
click at [414, 189] on link "140" at bounding box center [556, 186] width 12 height 7
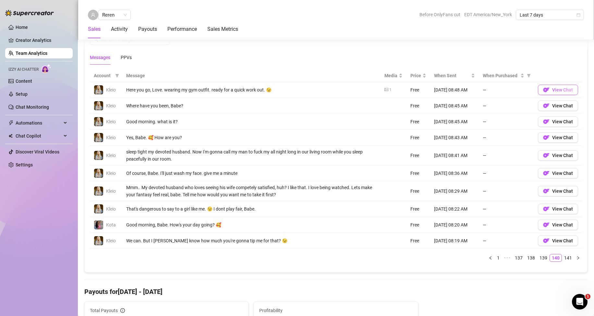
click at [414, 90] on span "View Chat" at bounding box center [562, 89] width 21 height 5
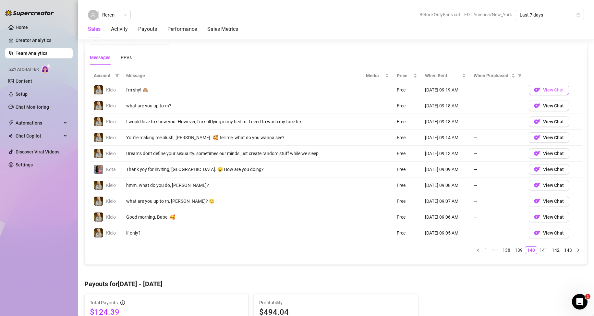
click at [414, 89] on img "button" at bounding box center [537, 90] width 6 height 6
